Goal: Transaction & Acquisition: Book appointment/travel/reservation

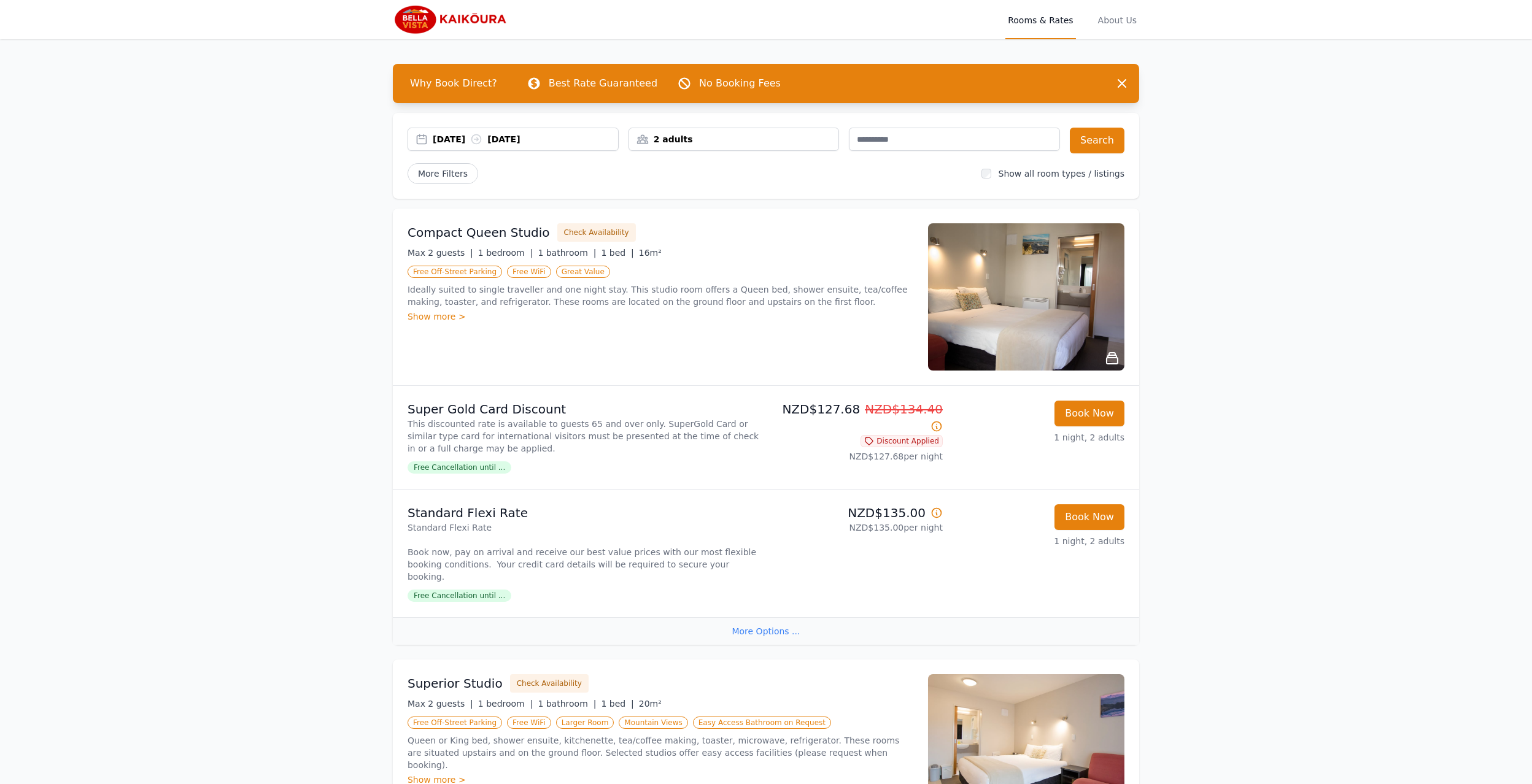
click at [448, 136] on div "[DATE] [DATE]" at bounding box center [525, 139] width 186 height 12
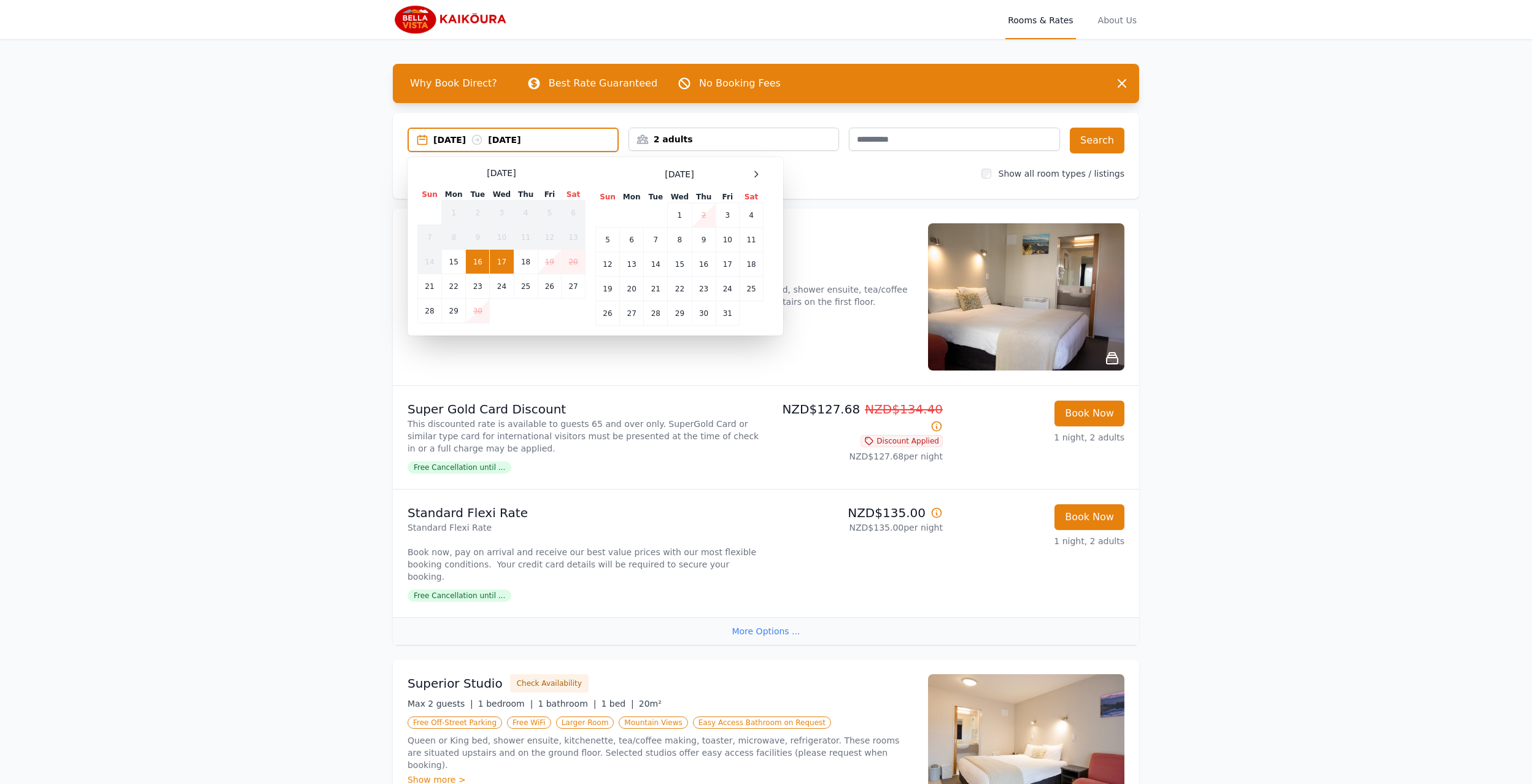
click at [762, 170] on span at bounding box center [755, 174] width 15 height 15
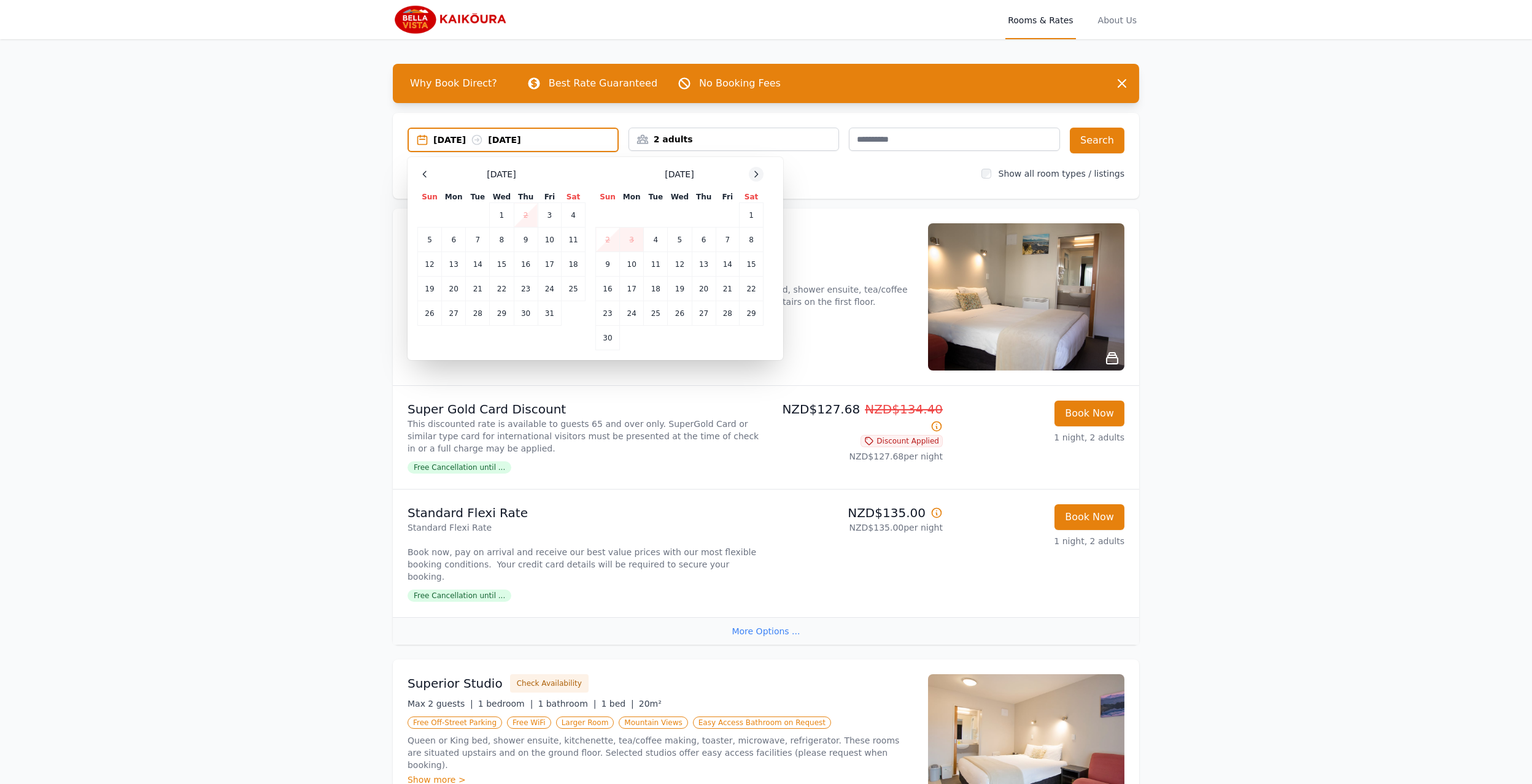
click at [755, 171] on icon at bounding box center [755, 174] width 3 height 5
click at [754, 171] on icon at bounding box center [755, 174] width 10 height 10
click at [756, 176] on icon at bounding box center [755, 174] width 10 height 10
click at [755, 176] on icon at bounding box center [755, 174] width 10 height 10
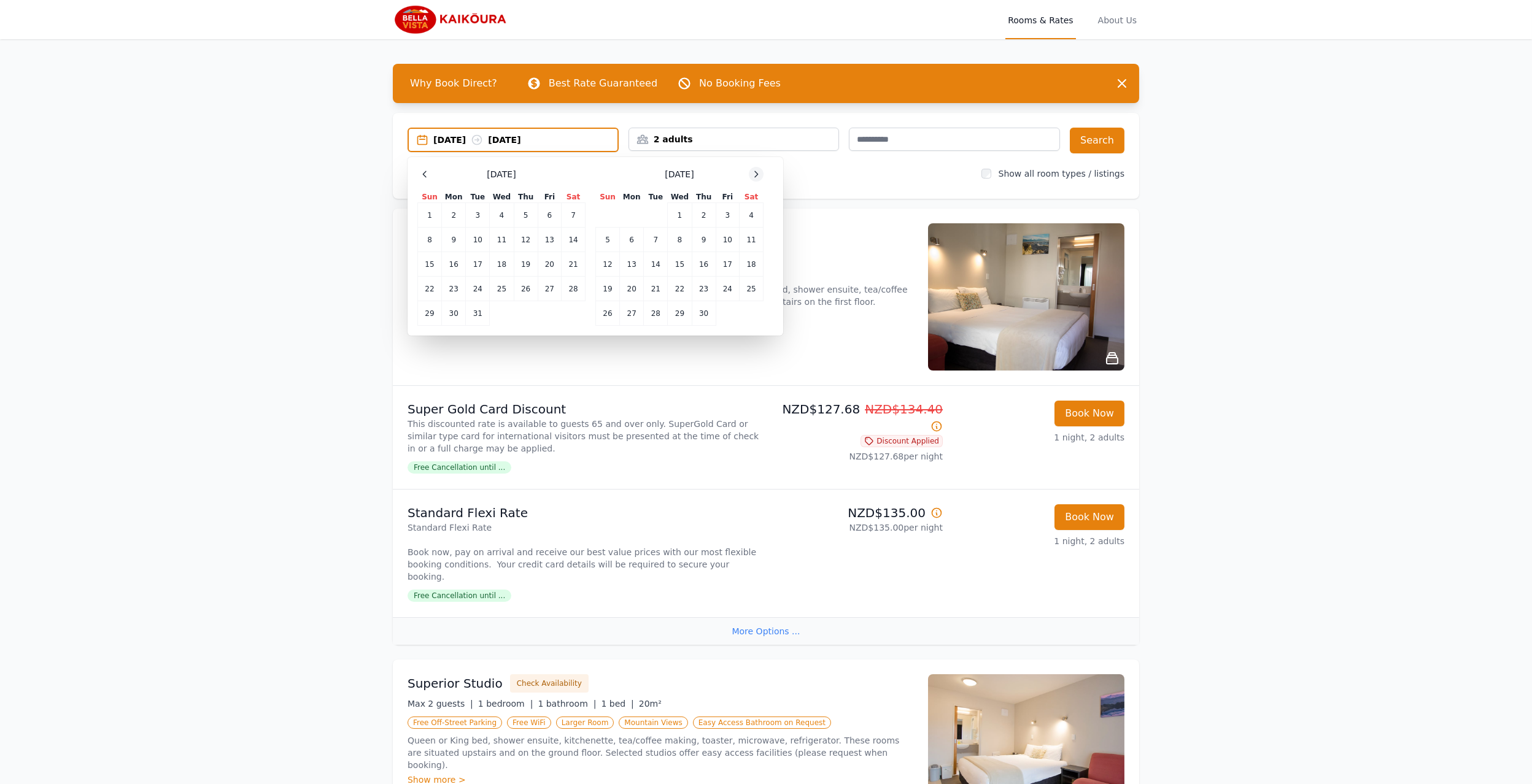
click at [755, 176] on icon at bounding box center [755, 174] width 10 height 10
click at [422, 173] on icon at bounding box center [424, 174] width 10 height 10
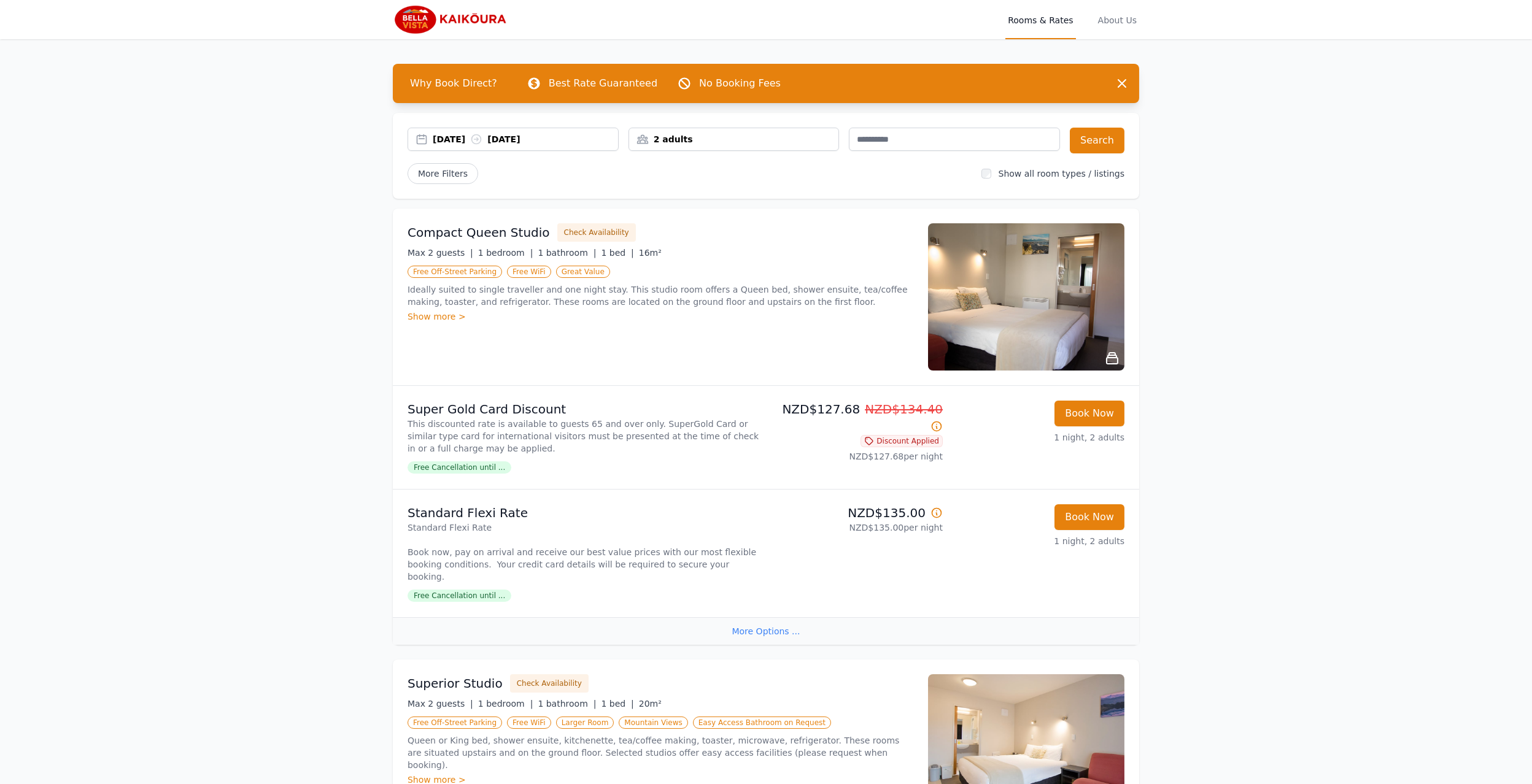
click at [456, 139] on div "[DATE] [DATE]" at bounding box center [525, 139] width 186 height 12
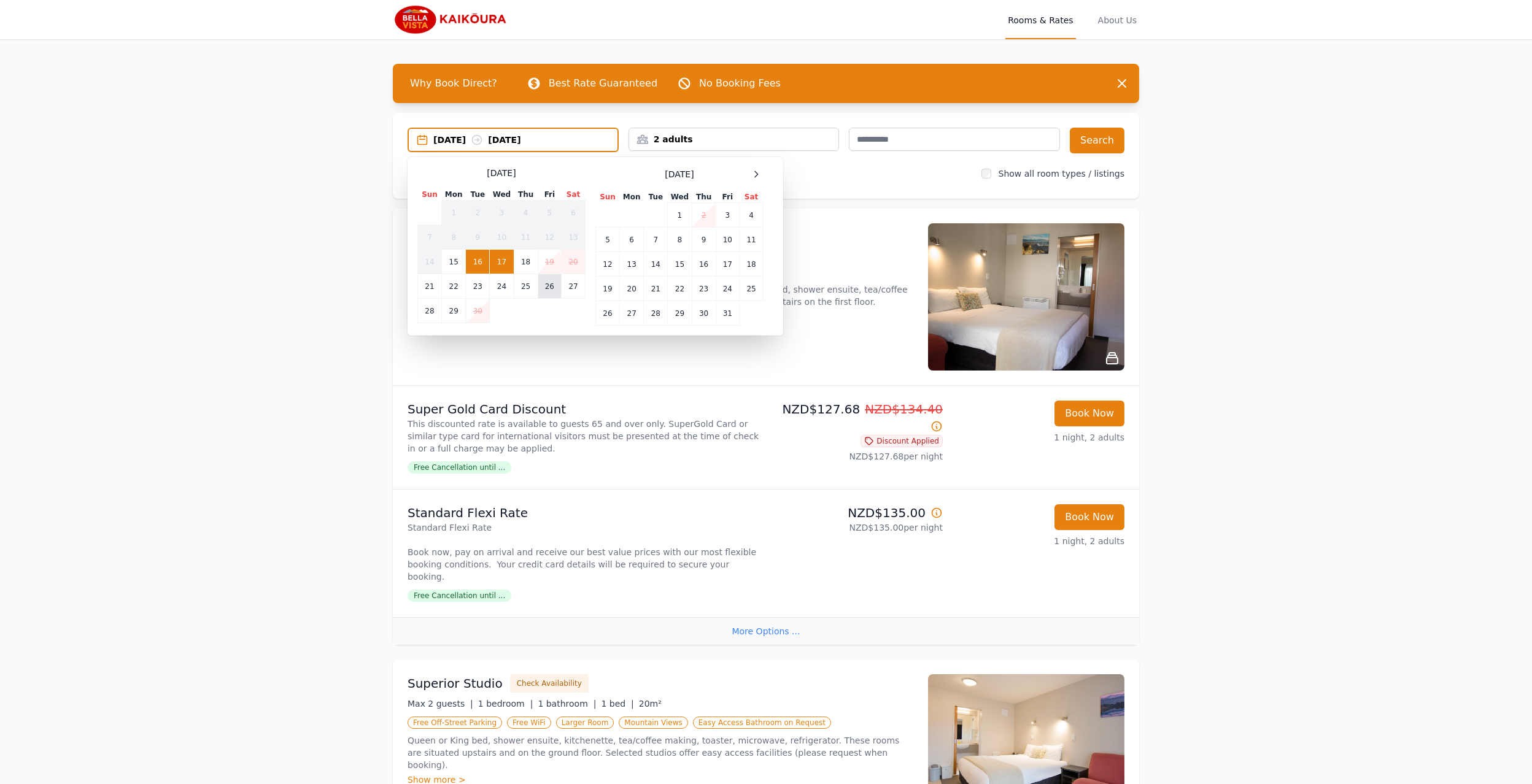
click at [555, 284] on td "26" at bounding box center [549, 287] width 24 height 25
click at [573, 284] on td "27" at bounding box center [573, 287] width 24 height 25
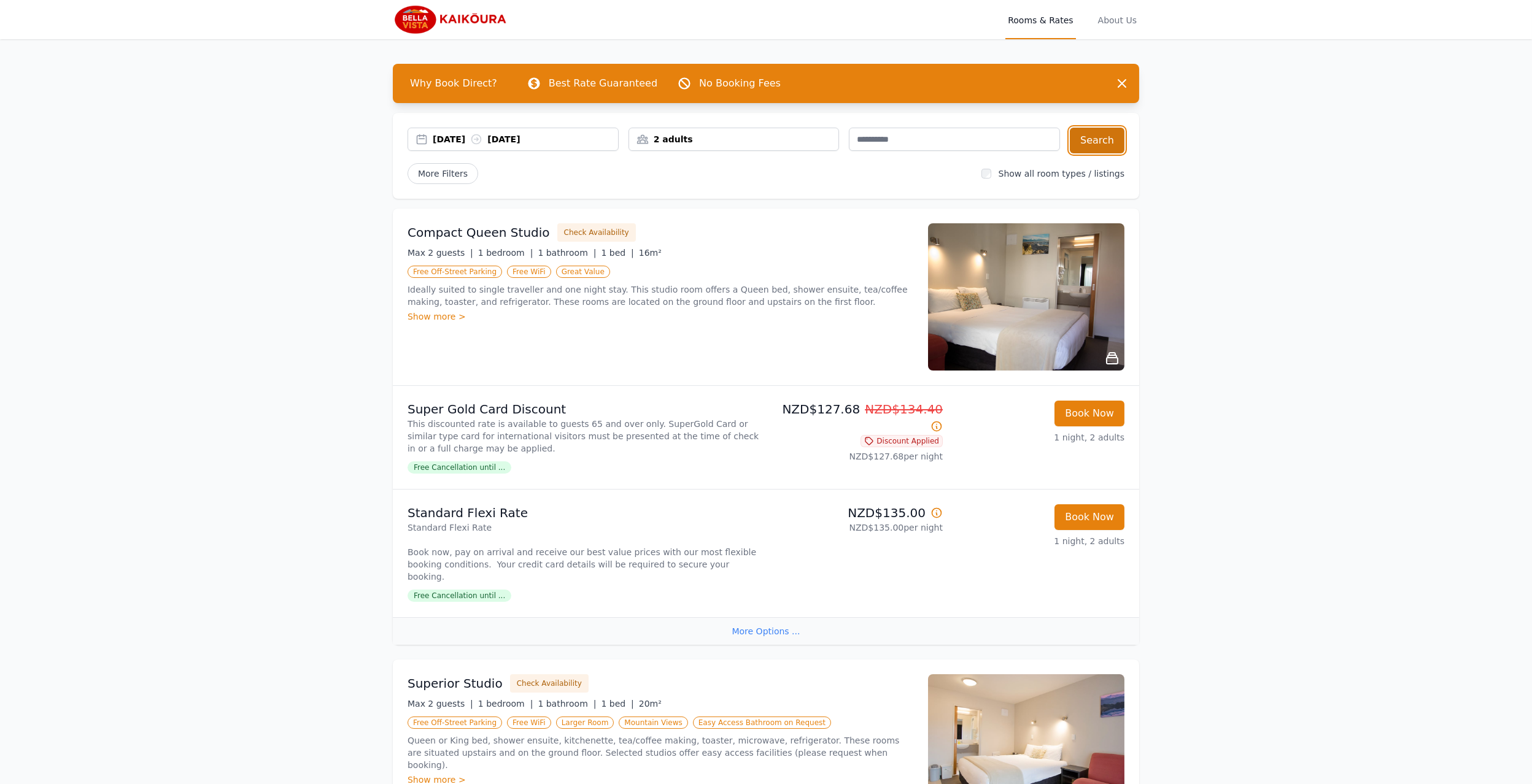
click at [1096, 141] on button "Search" at bounding box center [1097, 140] width 55 height 25
